Goal: Task Accomplishment & Management: Manage account settings

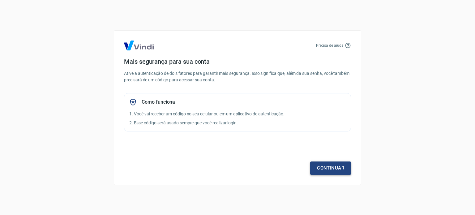
click at [330, 167] on link "Continuar" at bounding box center [330, 167] width 41 height 13
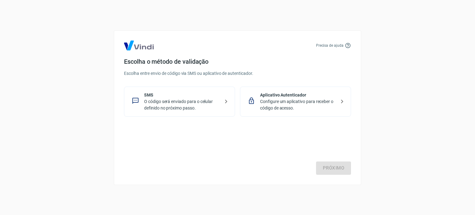
click at [179, 100] on p "O código será enviado para o celular definido no próximo passo." at bounding box center [182, 104] width 76 height 13
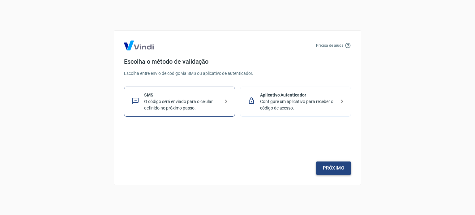
click at [344, 166] on link "Próximo" at bounding box center [333, 167] width 35 height 13
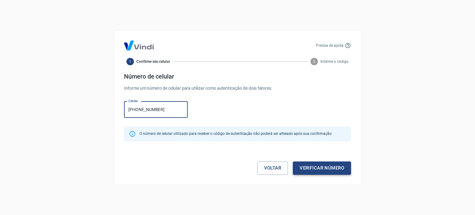
type input "(21) 96462-7399"
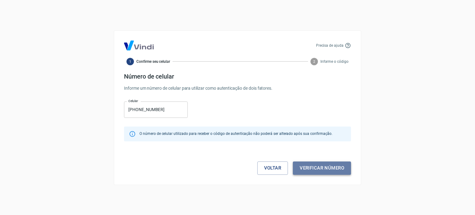
click at [321, 168] on button "Verificar número" at bounding box center [322, 167] width 58 height 13
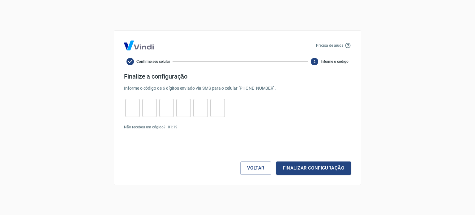
click at [131, 109] on input "tel" at bounding box center [132, 107] width 15 height 13
type input "2"
type input "9"
type input "4"
type input "6"
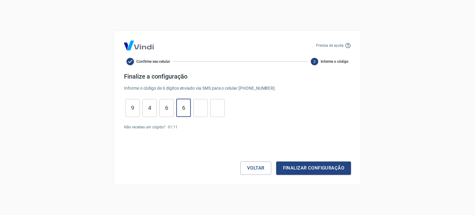
type input "6"
type input "9"
type input "3"
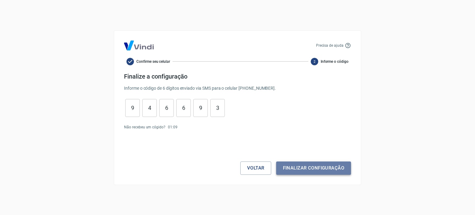
click at [320, 165] on button "Finalizar configuração" at bounding box center [313, 167] width 75 height 13
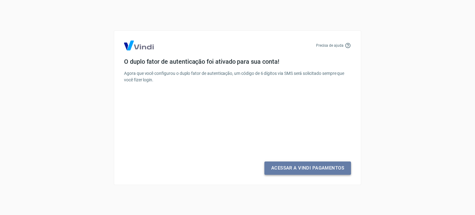
click at [312, 169] on link "Acessar a Vindi Pagamentos" at bounding box center [307, 167] width 87 height 13
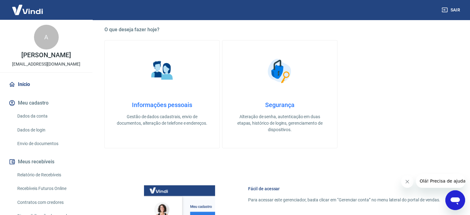
scroll to position [185, 0]
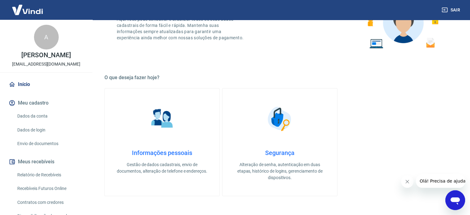
click at [47, 148] on link "Envio de documentos" at bounding box center [50, 143] width 70 height 13
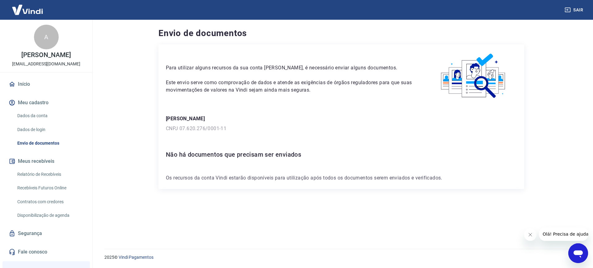
drag, startPoint x: 404, startPoint y: 5, endPoint x: 327, endPoint y: 222, distance: 230.1
click at [327, 214] on div "Para utilizar alguns recursos da sua conta Vindi, é necessário enviar alguns do…" at bounding box center [341, 139] width 366 height 190
click at [34, 7] on img at bounding box center [27, 9] width 40 height 19
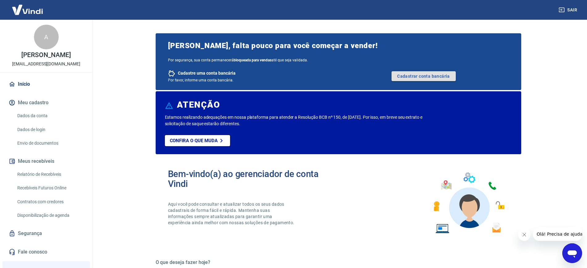
click at [437, 74] on link "Cadastrar conta bancária" at bounding box center [424, 76] width 64 height 10
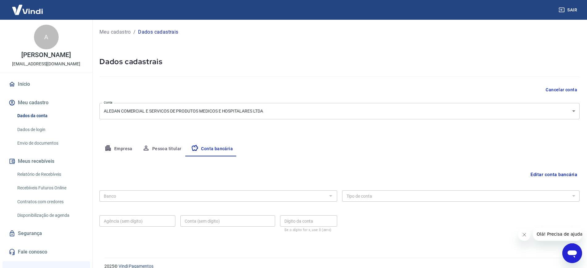
scroll to position [9, 0]
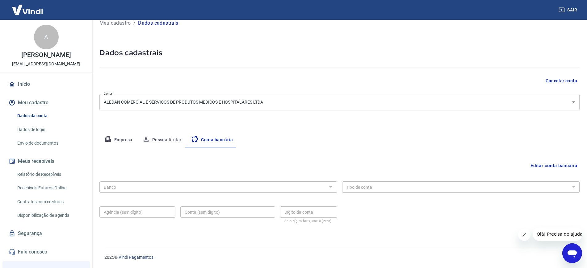
click at [538, 165] on button "Editar conta bancária" at bounding box center [554, 166] width 52 height 12
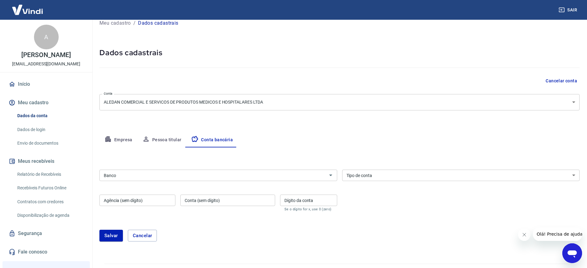
click at [335, 177] on div "Banco" at bounding box center [218, 175] width 238 height 11
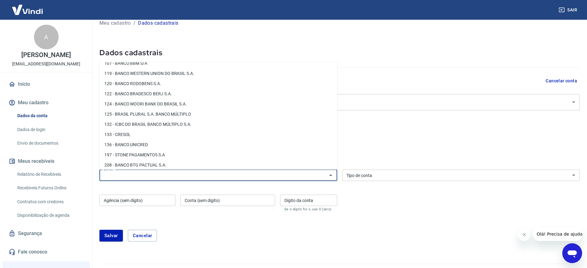
scroll to position [309, 0]
click at [161, 141] on li "136 - BANCO UNICRED" at bounding box center [218, 145] width 238 height 10
type input "136 - BANCO UNICRED"
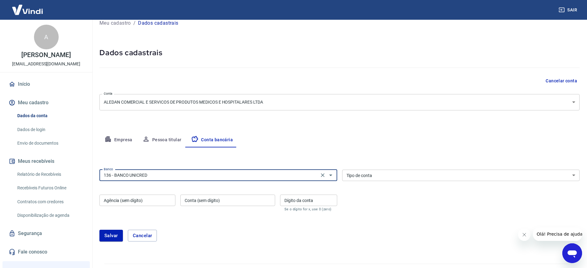
click at [146, 198] on input "Agência (sem dígito)" at bounding box center [137, 200] width 76 height 11
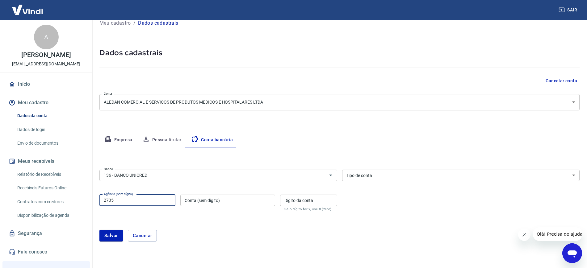
type input "2735"
click at [202, 199] on input "Conta (sem dígito)" at bounding box center [227, 200] width 95 height 11
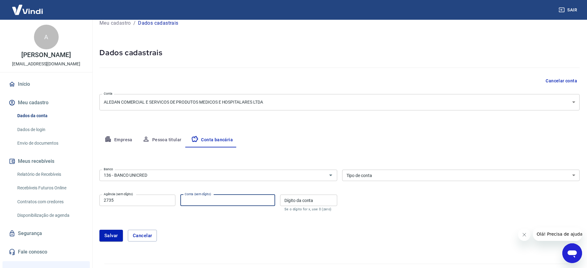
paste input "161590-4"
type input "161590-4"
click at [302, 204] on input "Dígito da conta" at bounding box center [308, 200] width 57 height 11
type input "4"
click at [392, 176] on select "Conta Corrente Conta Poupança" at bounding box center [461, 175] width 238 height 11
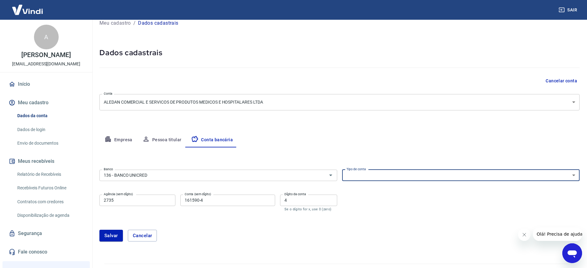
select select "1"
click at [342, 170] on select "Conta Corrente Conta Poupança" at bounding box center [461, 175] width 238 height 11
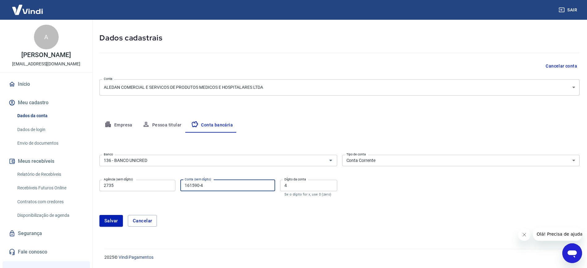
click at [236, 187] on input "161590-4" at bounding box center [227, 185] width 95 height 11
type input "161590"
click at [116, 221] on button "Salvar" at bounding box center [110, 221] width 23 height 12
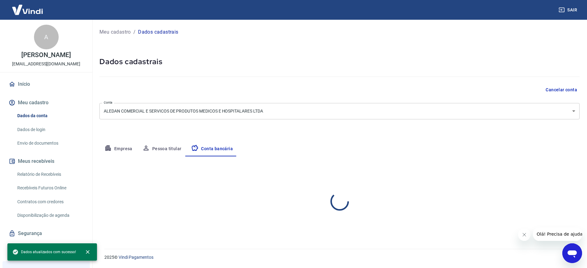
scroll to position [0, 0]
select select "1"
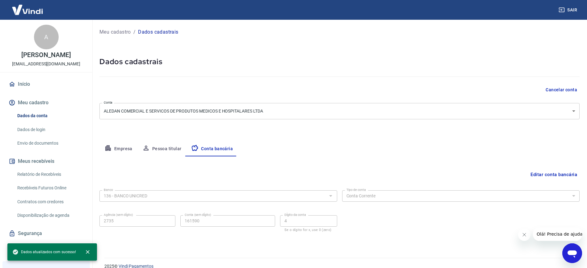
click at [13, 8] on img at bounding box center [27, 9] width 40 height 19
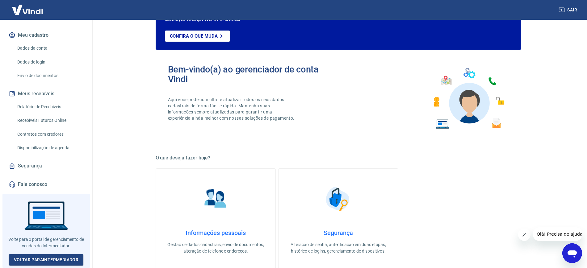
scroll to position [116, 0]
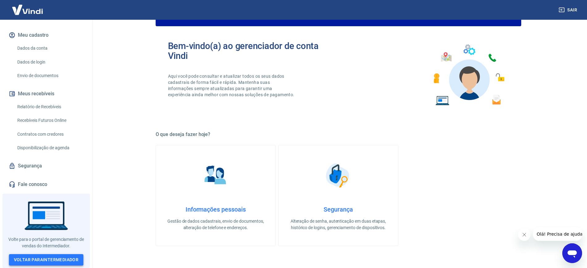
click at [26, 258] on link "Voltar para Intermediador" at bounding box center [46, 260] width 75 height 11
